Goal: Check status: Check status

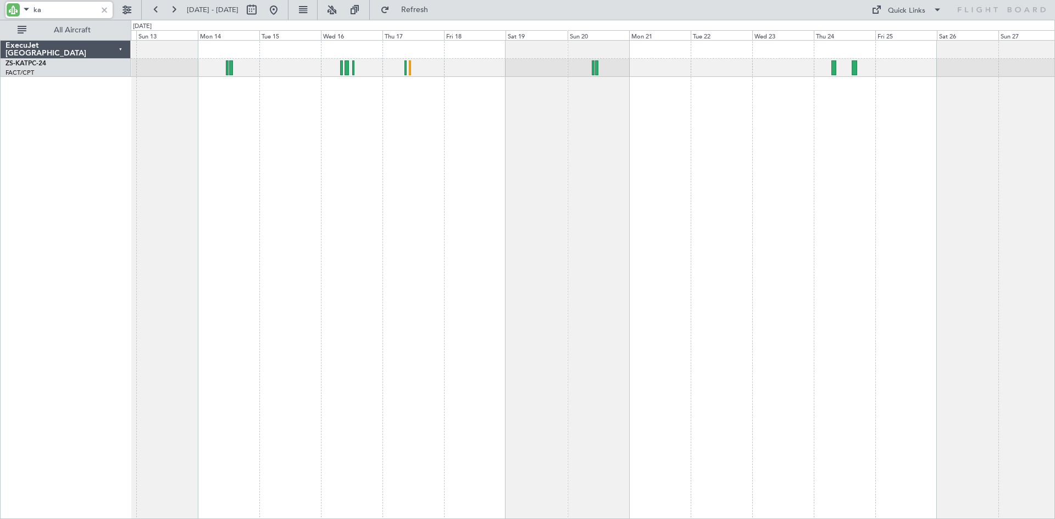
type input "k"
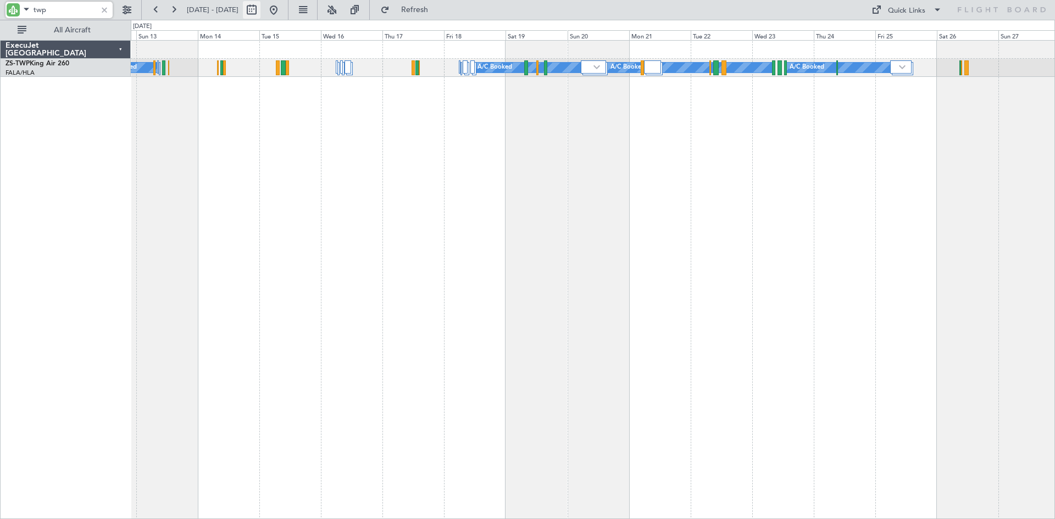
type input "twp"
click at [261, 9] on button at bounding box center [252, 10] width 18 height 18
select select "7"
select select "2025"
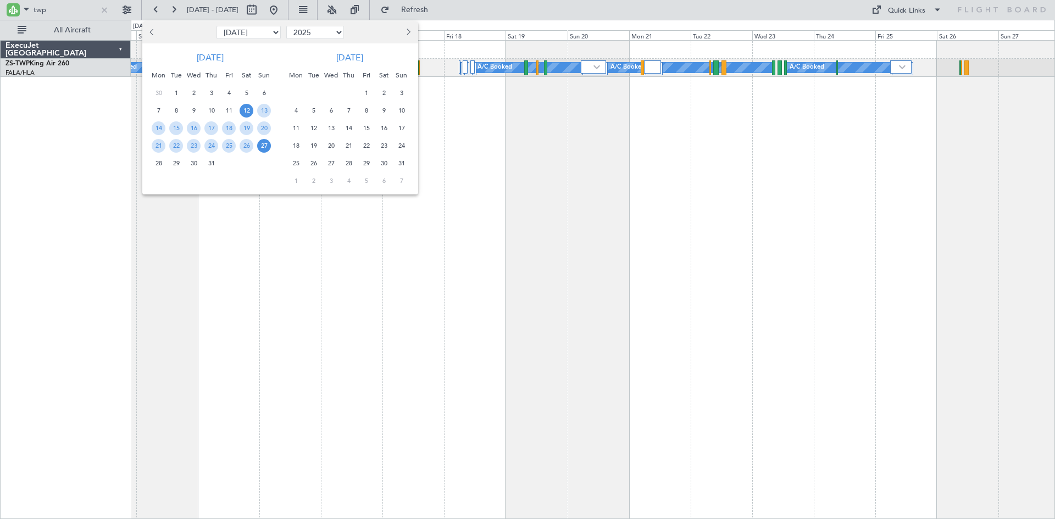
drag, startPoint x: 407, startPoint y: 32, endPoint x: 403, endPoint y: 37, distance: 5.8
click at [407, 33] on span "Next month" at bounding box center [407, 32] width 7 height 7
click at [369, 109] on span "12" at bounding box center [367, 111] width 14 height 14
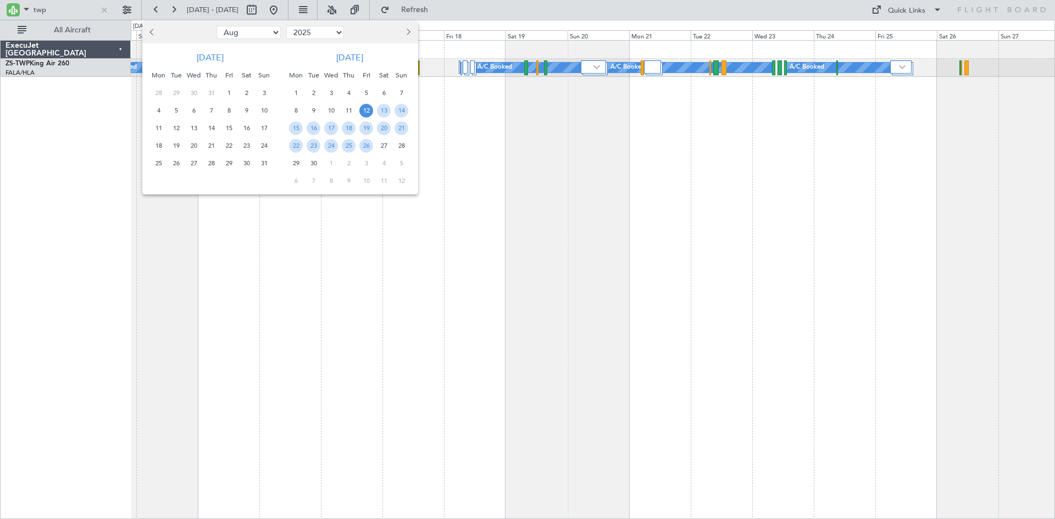
click at [369, 109] on span "12" at bounding box center [367, 111] width 14 height 14
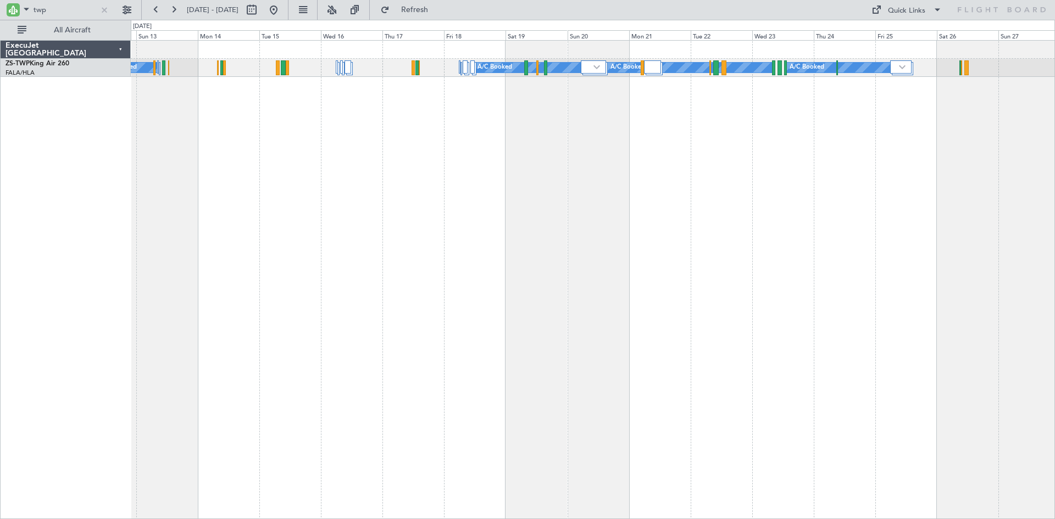
select select "9"
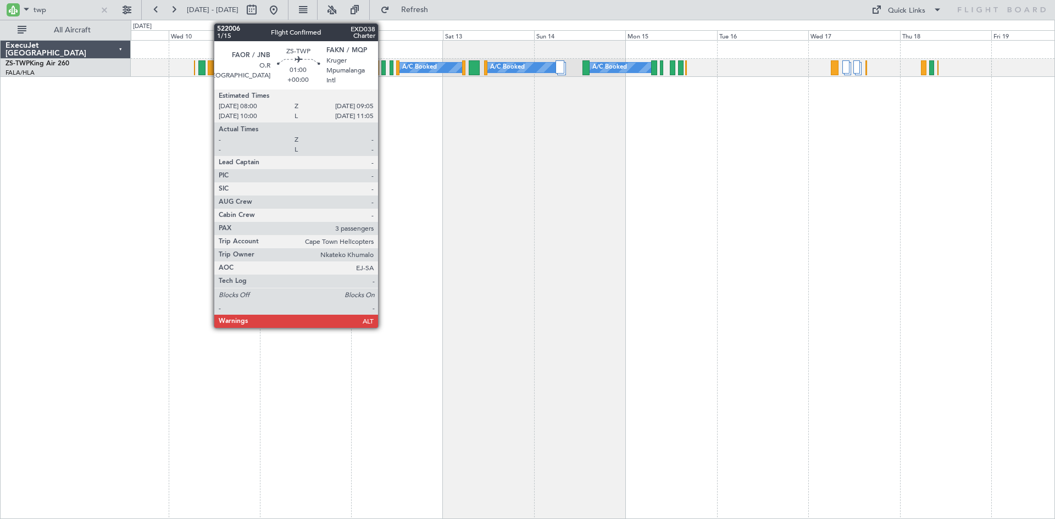
click at [383, 68] on div at bounding box center [384, 67] width 4 height 15
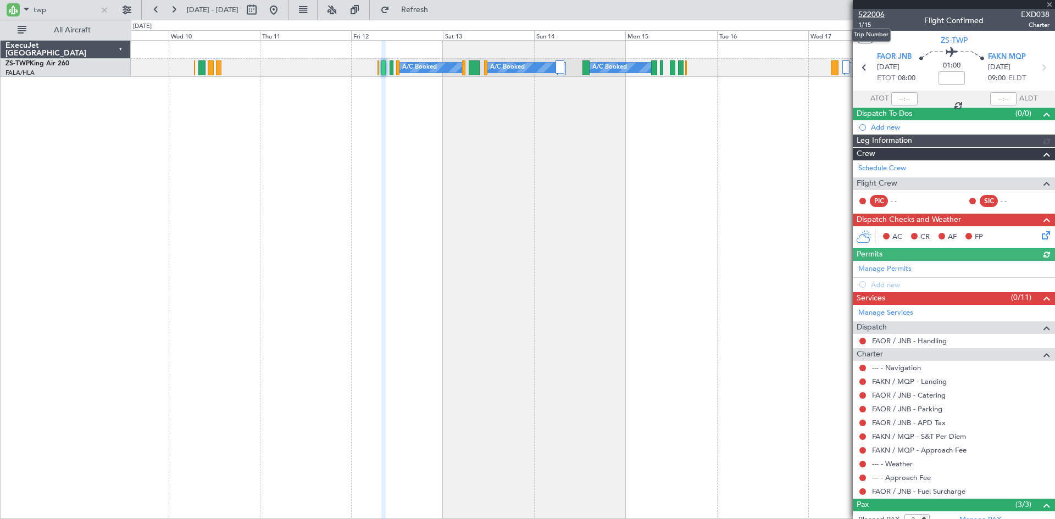
click at [873, 13] on span "522006" at bounding box center [872, 15] width 26 height 12
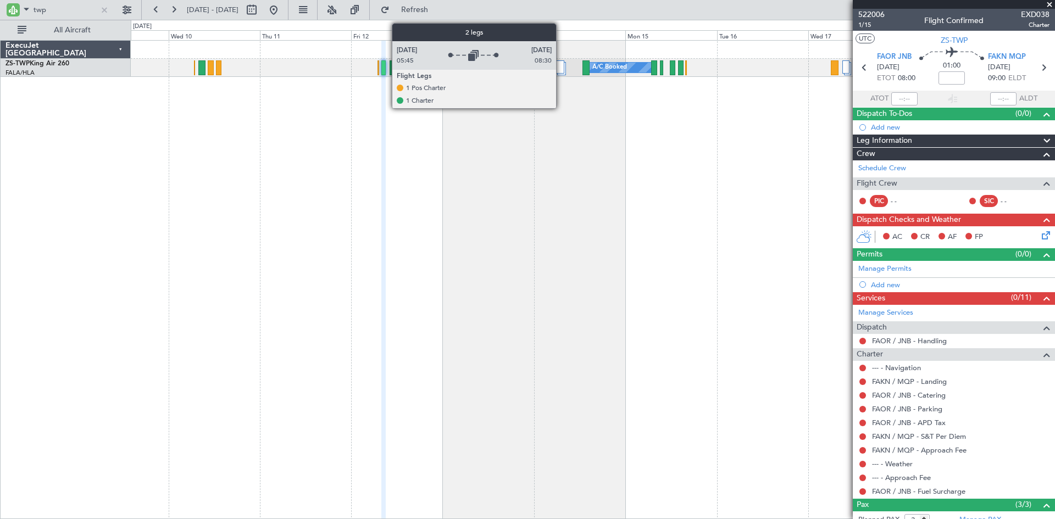
click at [562, 64] on div at bounding box center [560, 66] width 9 height 13
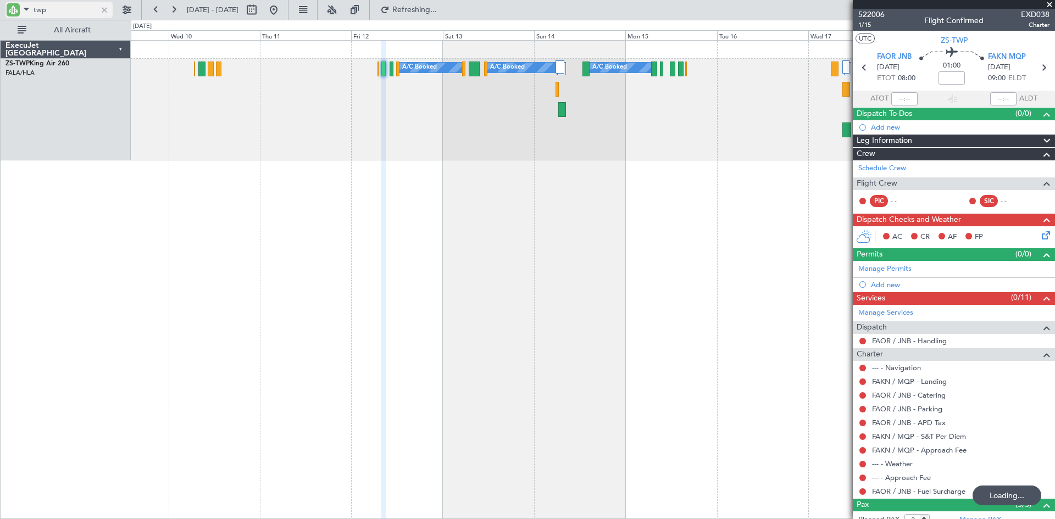
click at [80, 12] on input "twp" at bounding box center [65, 10] width 63 height 16
type input "t"
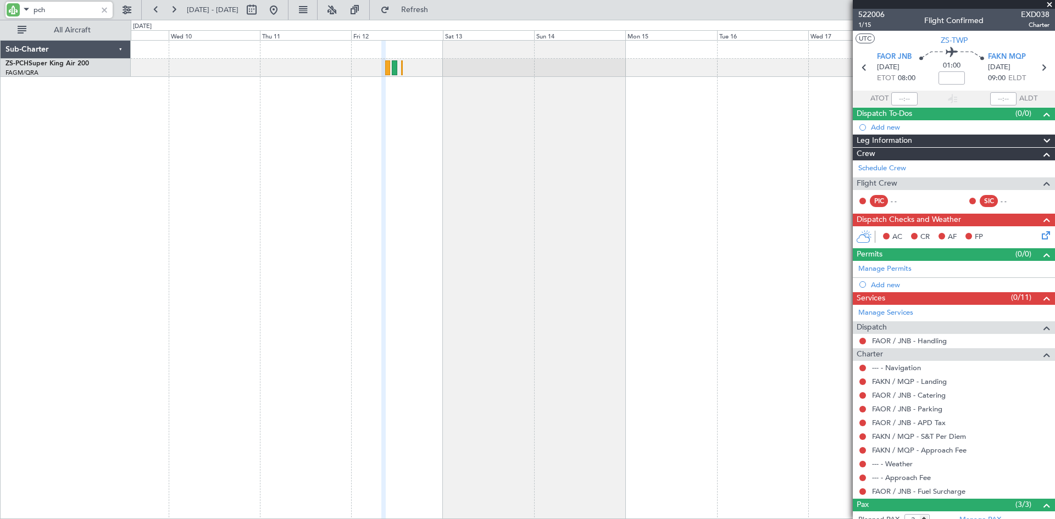
click at [64, 7] on input "pch" at bounding box center [65, 10] width 63 height 16
type input "p"
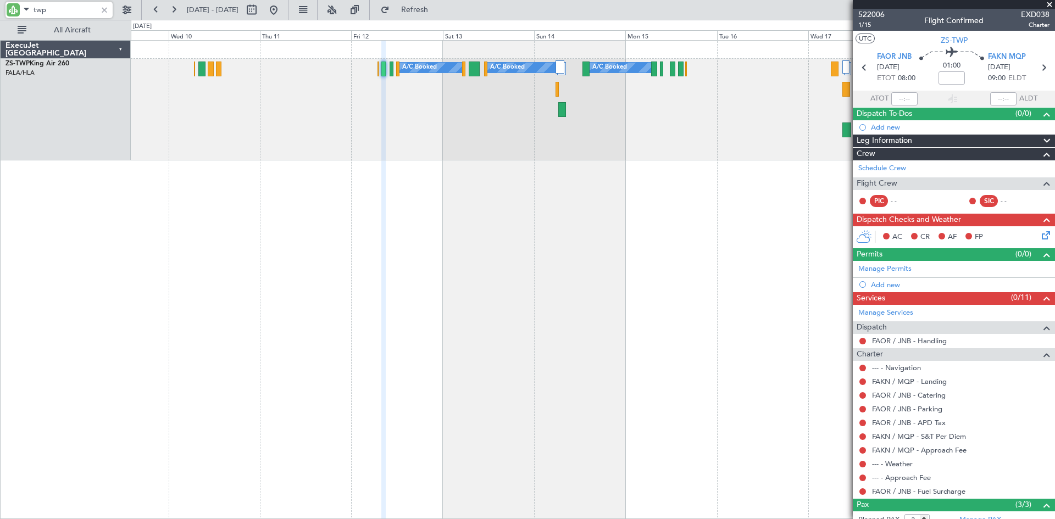
type input "twp"
